Goal: Task Accomplishment & Management: Manage account settings

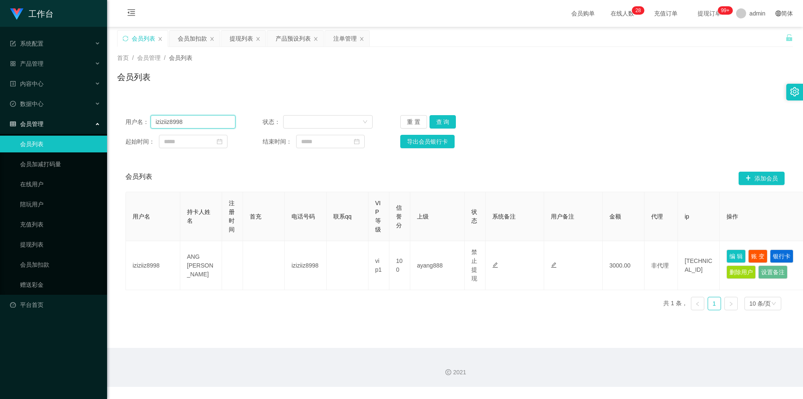
drag, startPoint x: 212, startPoint y: 123, endPoint x: 105, endPoint y: 117, distance: 106.4
click at [106, 117] on section "工作台 系统配置 系统配置列表 管理员列表 管理员分组 支付通道 产品管理 产品列表 产品预设列表 开奖记录 注单管理 即时注单 内容中心 数据中心 会员管理…" at bounding box center [401, 193] width 803 height 387
click at [193, 37] on div "会员加扣款" at bounding box center [192, 39] width 29 height 16
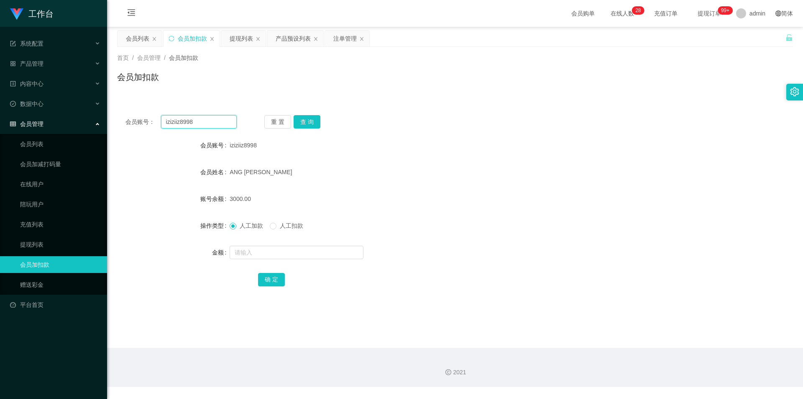
drag, startPoint x: 208, startPoint y: 119, endPoint x: 7, endPoint y: 113, distance: 201.7
click at [0, 112] on section "工作台 系统配置 系统配置列表 管理员列表 管理员分组 支付通道 产品管理 产品列表 产品预设列表 开奖记录 注单管理 即时注单 内容中心 数据中心 会员管理…" at bounding box center [401, 193] width 803 height 387
paste input "JunHaoLoo"
type input "JunHaoLoo"
click at [311, 119] on button "查 询" at bounding box center [307, 121] width 27 height 13
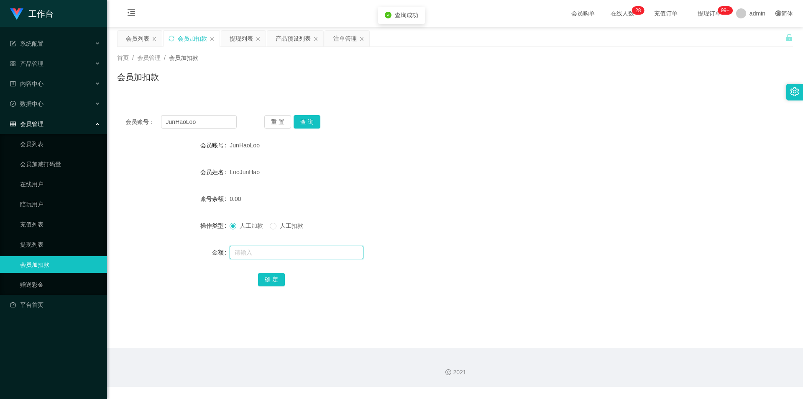
click at [251, 248] on input "text" at bounding box center [297, 252] width 134 height 13
type input "500"
click at [272, 278] on button "确 定" at bounding box center [271, 279] width 27 height 13
click at [333, 168] on div "LooJunHao" at bounding box center [427, 172] width 394 height 17
click at [131, 34] on div "会员列表" at bounding box center [137, 39] width 23 height 16
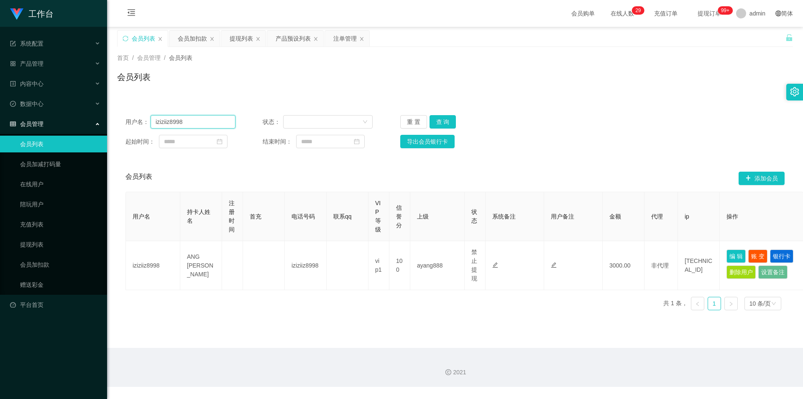
drag, startPoint x: 0, startPoint y: 128, endPoint x: 0, endPoint y: 120, distance: 8.8
click at [0, 126] on section "工作台 系统配置 系统配置列表 管理员列表 管理员分组 支付通道 产品管理 产品列表 产品预设列表 开奖记录 注单管理 即时注单 内容中心 数据中心 会员管理…" at bounding box center [401, 193] width 803 height 387
paste input "JunHaoLoo"
type input "JunHaoLoo"
click at [333, 122] on button "查 询" at bounding box center [443, 121] width 27 height 13
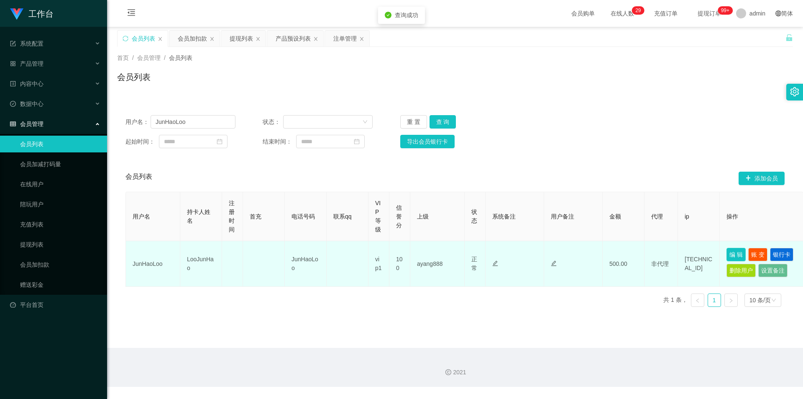
click at [333, 254] on button "编 辑" at bounding box center [736, 254] width 19 height 13
type input "JunHaoLoo"
type input "LooJunHao"
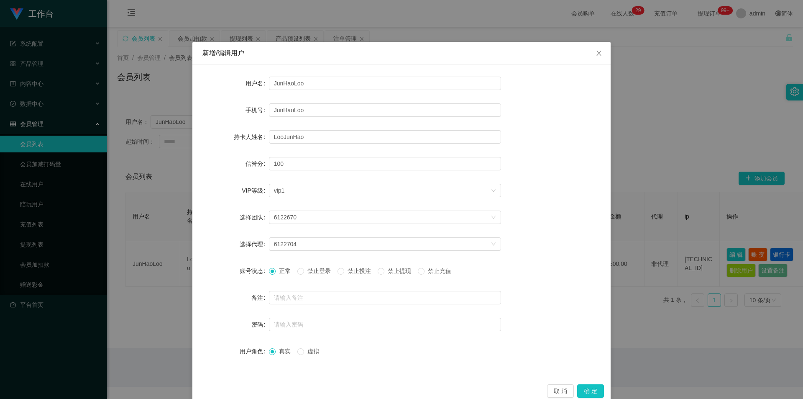
click at [333, 271] on span "禁止提现" at bounding box center [399, 270] width 30 height 7
click at [333, 389] on button "确 定" at bounding box center [590, 390] width 27 height 13
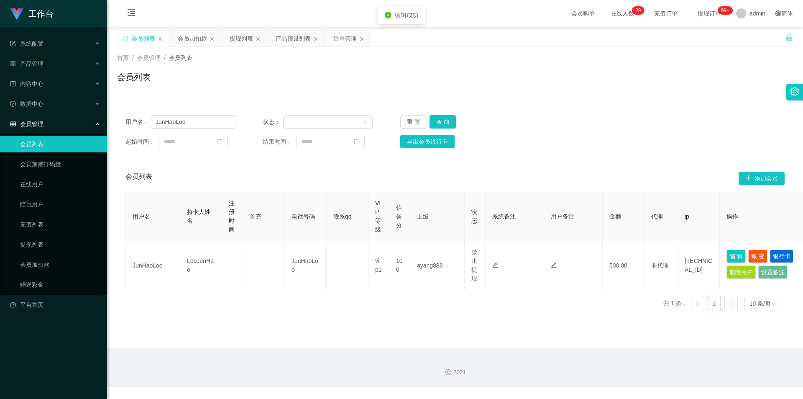
click at [333, 156] on div "用户名： JunHaoLoo 状态： 重 置 查 询 起始时间： 结束时间： 导出会员银行卡" at bounding box center [455, 132] width 676 height 50
drag, startPoint x: 187, startPoint y: 125, endPoint x: 20, endPoint y: 110, distance: 166.7
click at [20, 110] on section "工作台 系统配置 系统配置列表 管理员列表 管理员分组 支付通道 产品管理 产品列表 产品预设列表 开奖记录 注单管理 即时注单 内容中心 数据中心 会员管理…" at bounding box center [401, 193] width 803 height 387
click at [333, 119] on button "查 询" at bounding box center [443, 121] width 27 height 13
click at [333, 119] on div "重 置 查 询" at bounding box center [455, 121] width 110 height 13
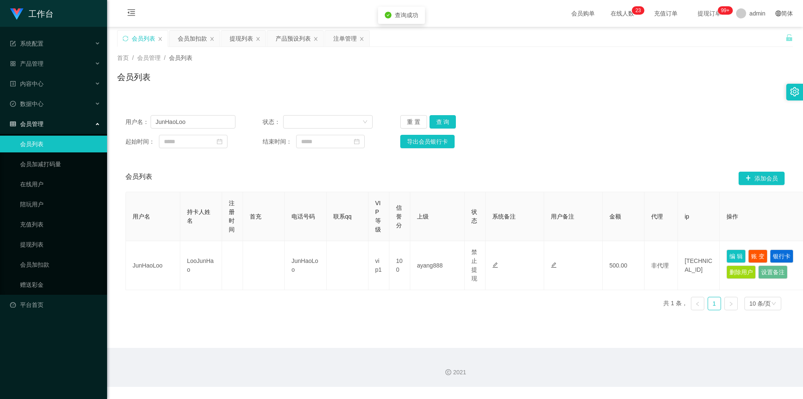
click at [333, 100] on div "用户名： JunHaoLoo 状态： 重 置 查 询 起始时间： 结束时间： 导出会员银行卡 会员列表 添加会员 用户名 持卡人姓名 注册时间 首充 电话号码…" at bounding box center [455, 207] width 676 height 220
